Goal: Information Seeking & Learning: Understand process/instructions

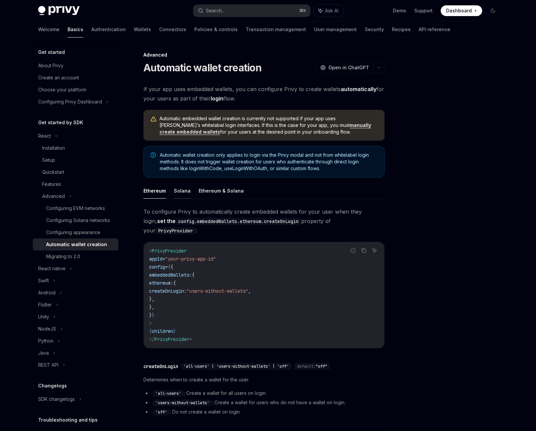
click at [181, 191] on button "Solana" at bounding box center [182, 191] width 17 height 16
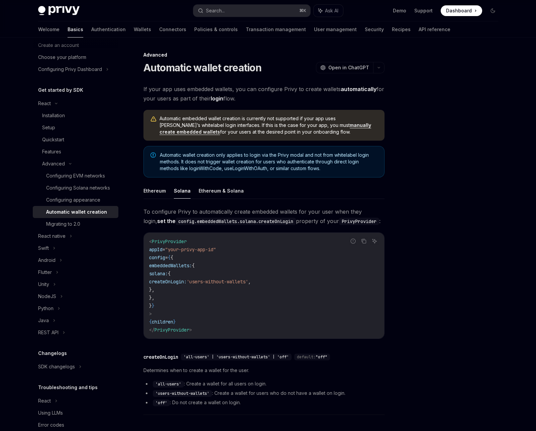
scroll to position [46, 0]
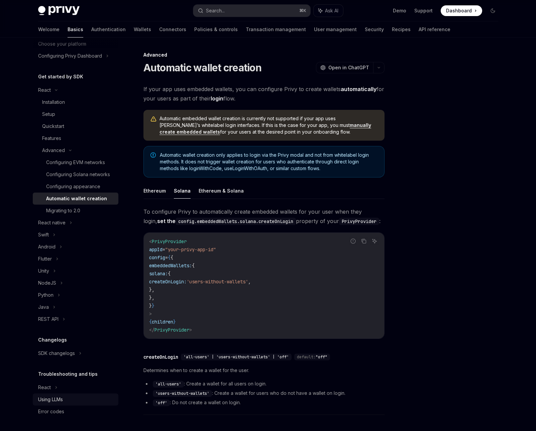
click at [49, 398] on div "Using LLMs" at bounding box center [50, 399] width 25 height 8
type textarea "*"
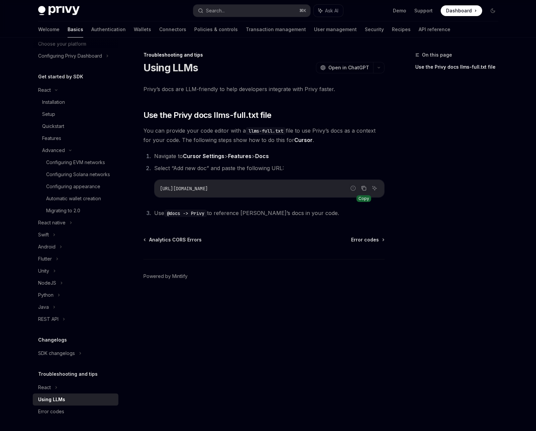
click at [362, 188] on icon "Copy the contents from the code block" at bounding box center [363, 187] width 5 height 5
click at [218, 10] on div "Search..." at bounding box center [215, 11] width 19 height 8
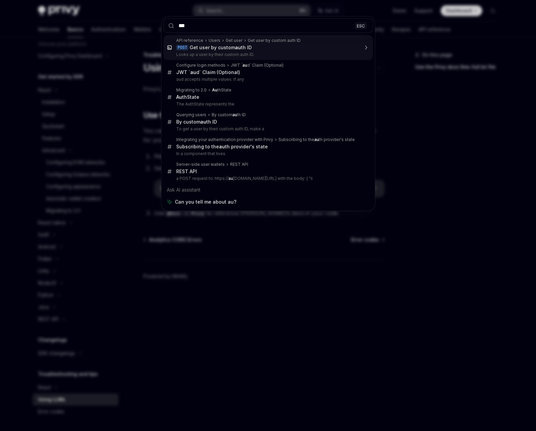
type input "****"
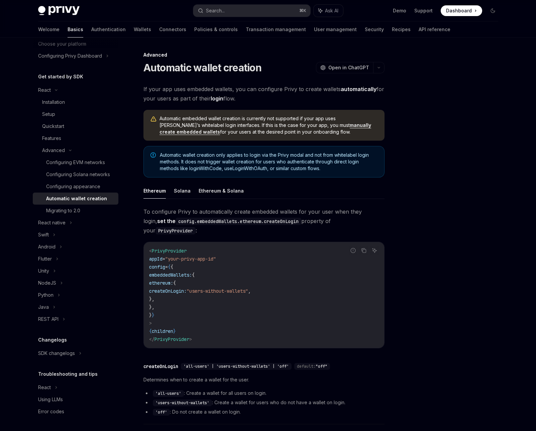
scroll to position [37, 0]
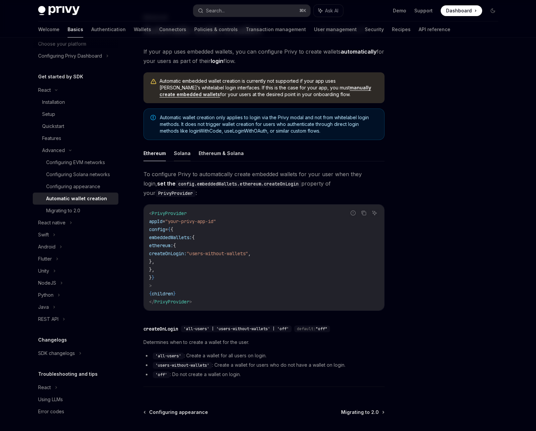
click at [179, 158] on button "Solana" at bounding box center [182, 153] width 17 height 16
type textarea "*"
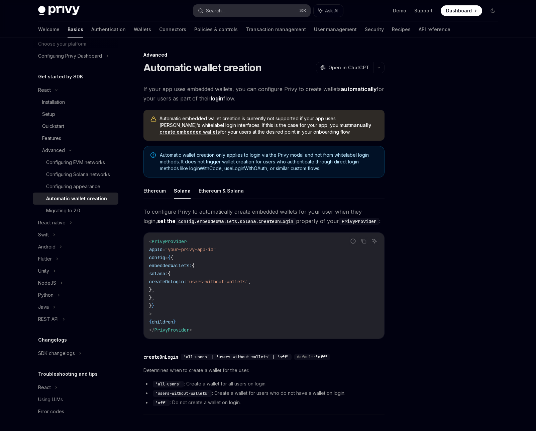
click at [223, 7] on div "Search..." at bounding box center [215, 11] width 19 height 8
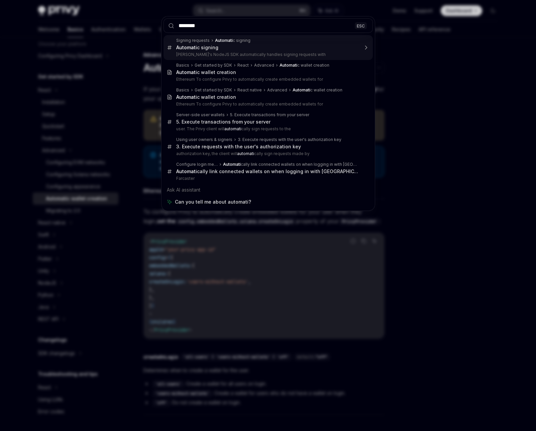
type input "*********"
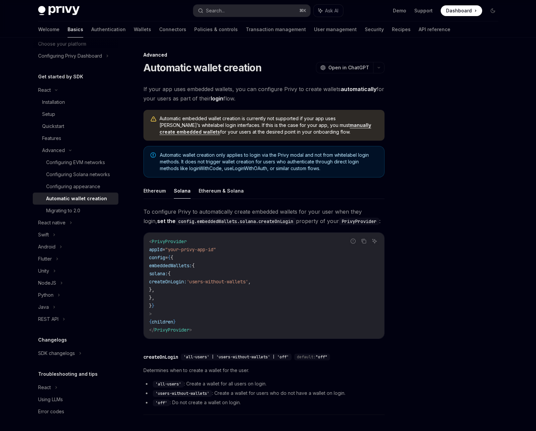
scroll to position [14, 0]
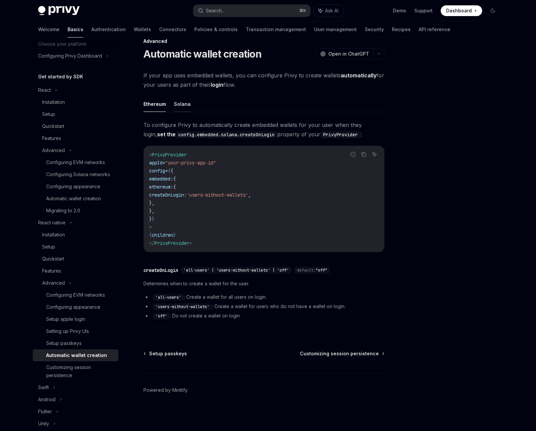
click at [181, 102] on button "Solana" at bounding box center [182, 104] width 17 height 16
click at [225, 12] on div "Search..." at bounding box center [215, 11] width 19 height 8
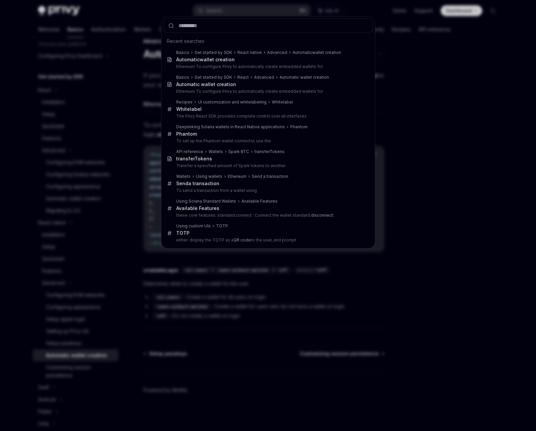
click at [441, 133] on div "Recent searches Basics Get started by SDK React native Advanced Automatic walle…" at bounding box center [268, 215] width 536 height 431
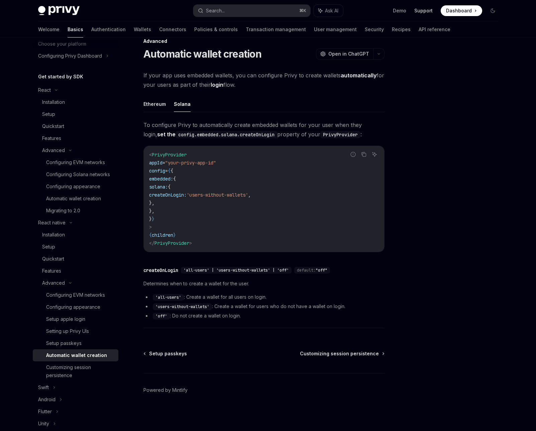
click at [421, 13] on link "Support" at bounding box center [423, 10] width 18 height 7
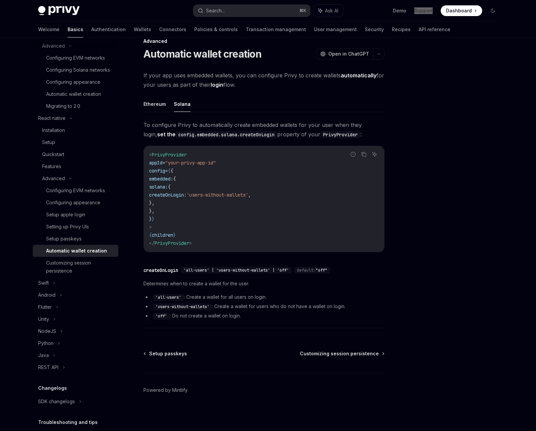
scroll to position [198, 0]
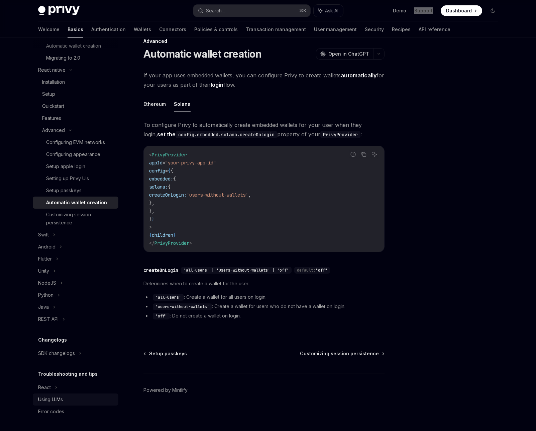
click at [51, 402] on div "Using LLMs" at bounding box center [50, 399] width 25 height 8
type textarea "*"
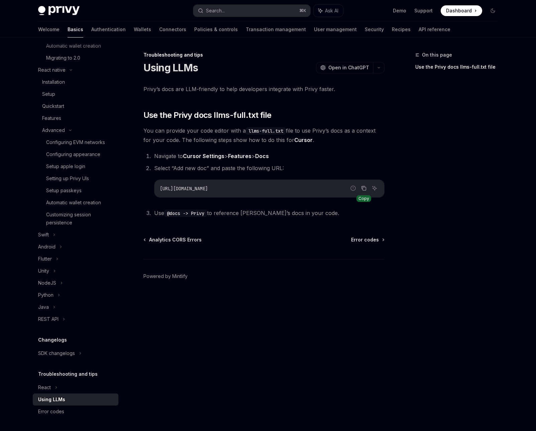
click at [364, 190] on icon "Copy the contents from the code block" at bounding box center [364, 188] width 3 height 3
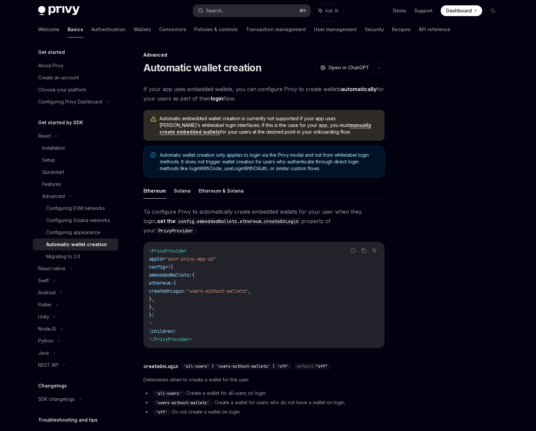
click at [218, 12] on div "Search..." at bounding box center [215, 11] width 19 height 8
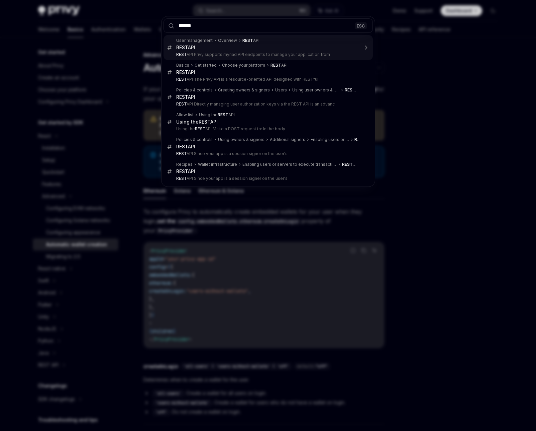
type input "*******"
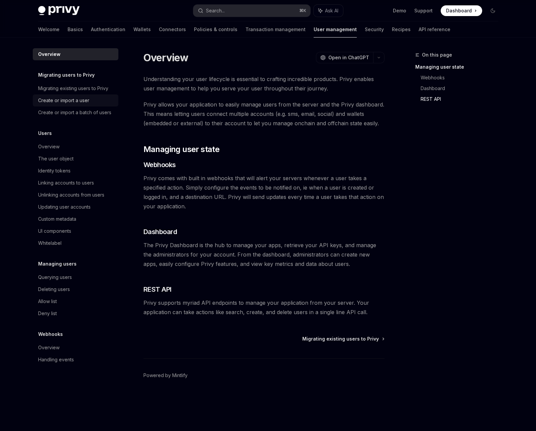
click at [73, 99] on div "Create or import a user" at bounding box center [63, 100] width 51 height 8
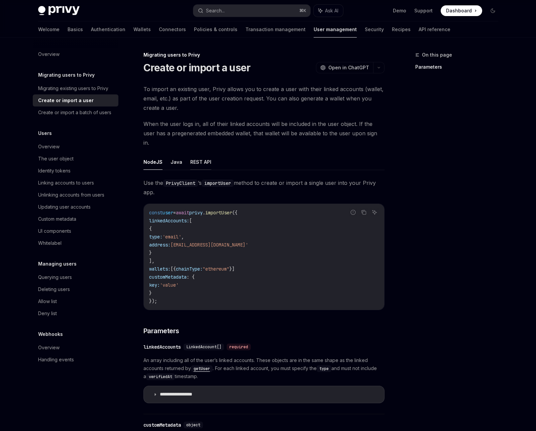
click at [197, 154] on button "REST API" at bounding box center [200, 162] width 21 height 16
type textarea "*"
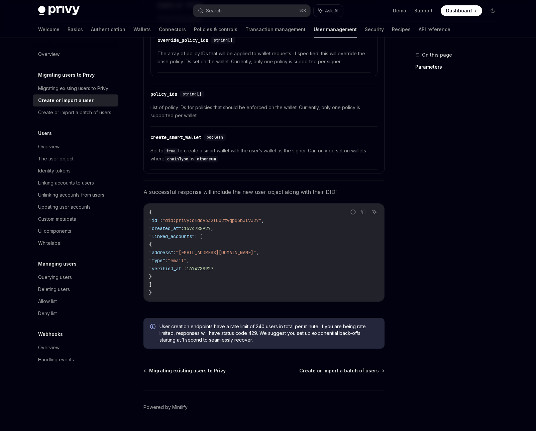
scroll to position [616, 0]
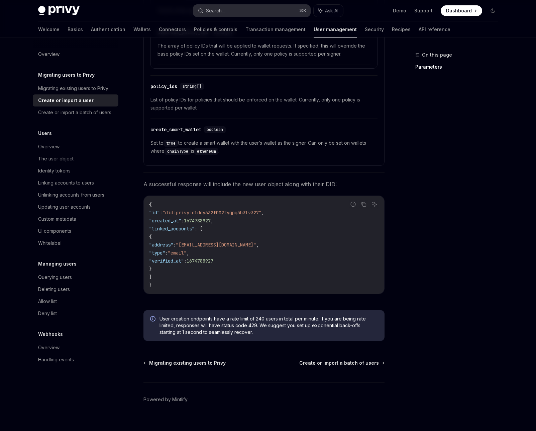
click at [215, 13] on div "Search..." at bounding box center [215, 11] width 19 height 8
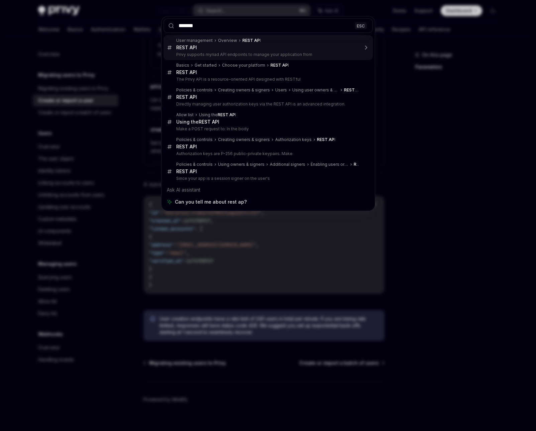
type input "********"
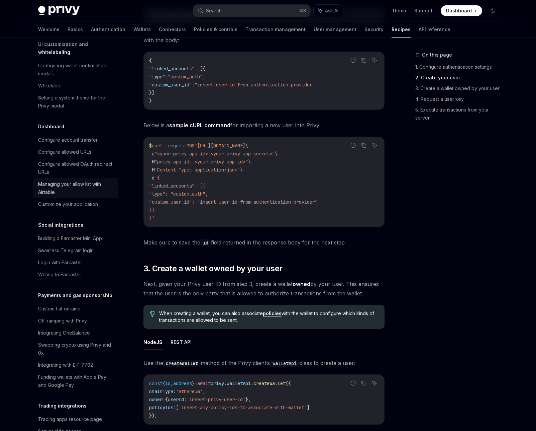
scroll to position [715, 0]
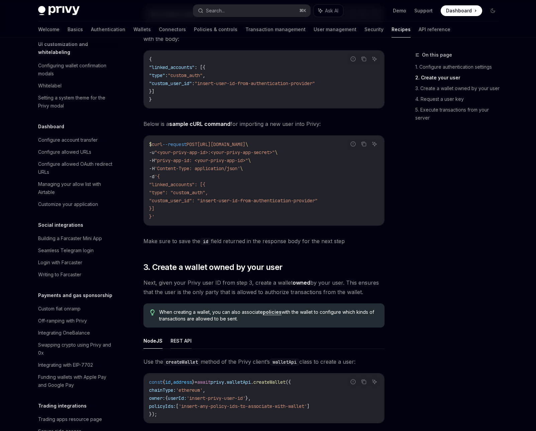
click at [183, 341] on button "REST API" at bounding box center [181, 341] width 21 height 16
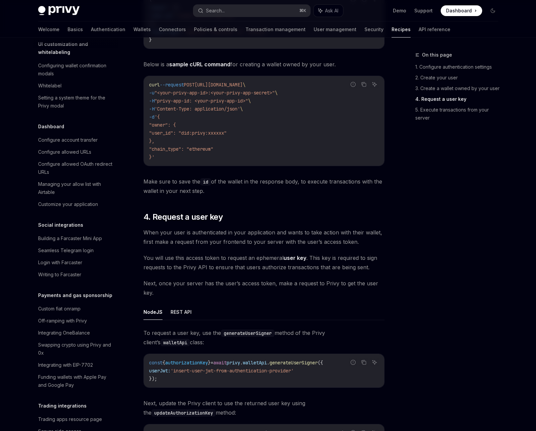
scroll to position [1156, 0]
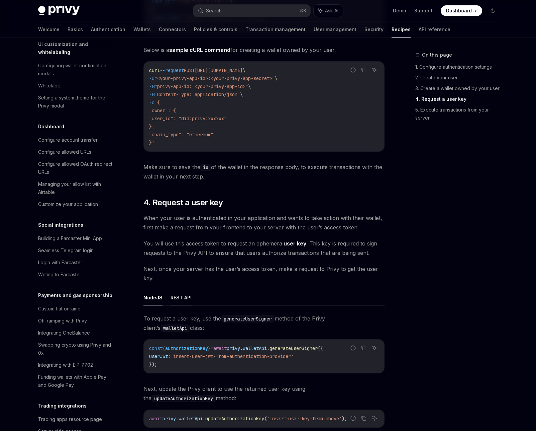
click at [181, 296] on button "REST API" at bounding box center [181, 297] width 21 height 16
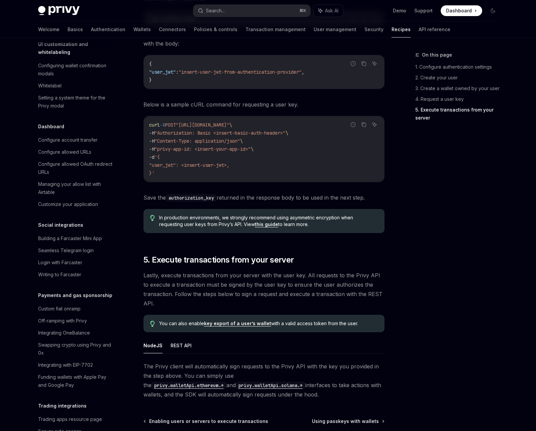
scroll to position [1484, 0]
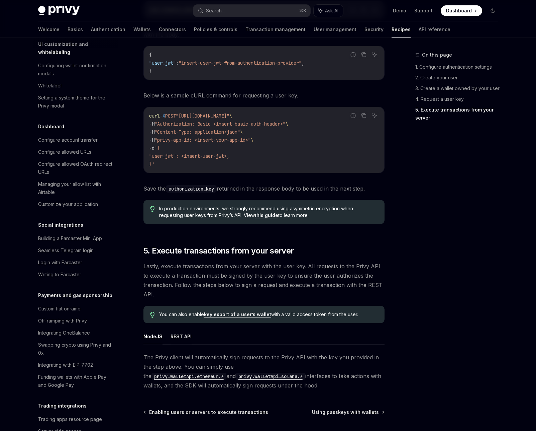
click at [189, 336] on button "REST API" at bounding box center [181, 336] width 21 height 16
type textarea "*"
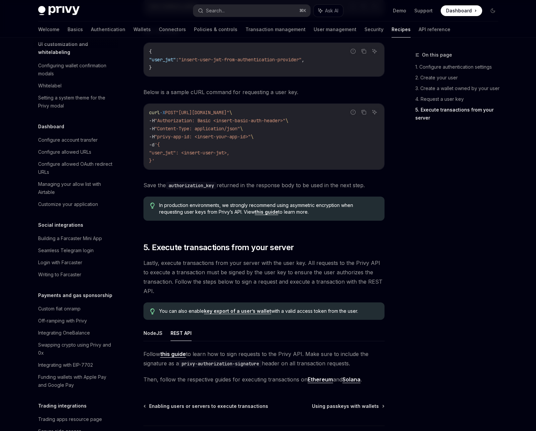
scroll to position [1540, 0]
